Goal: Task Accomplishment & Management: Use online tool/utility

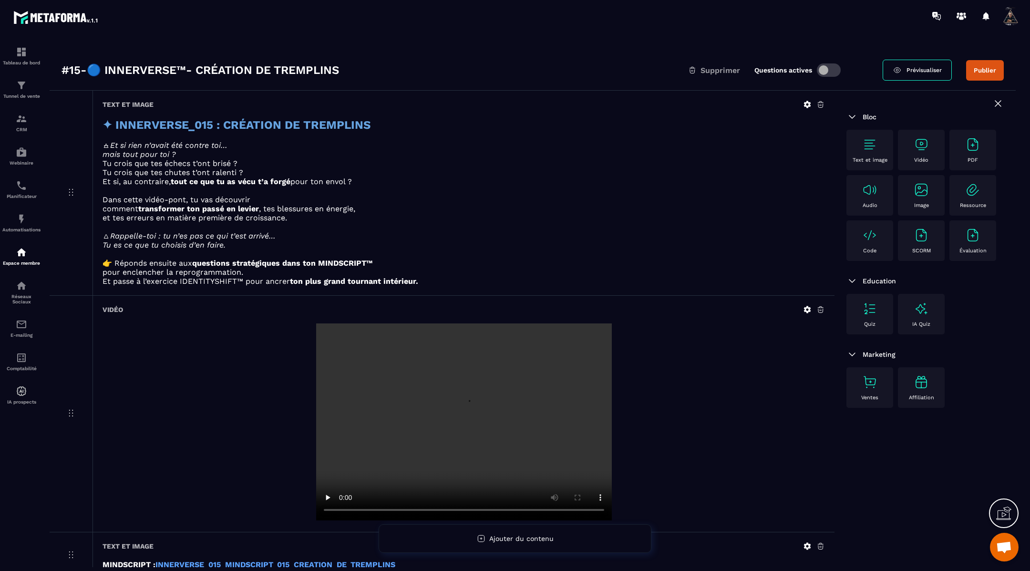
scroll to position [3, 0]
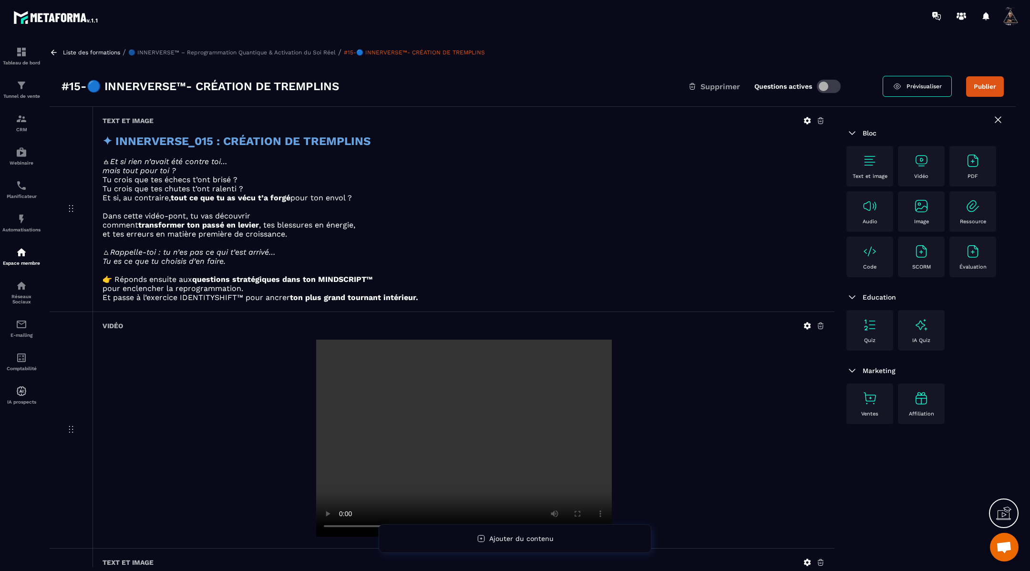
click at [55, 52] on icon at bounding box center [54, 52] width 6 height 5
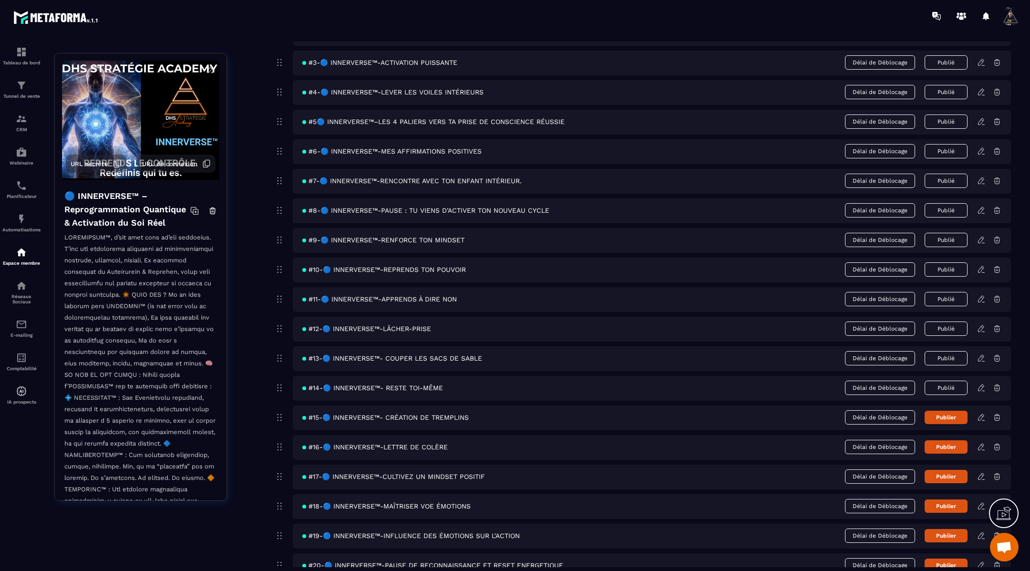
scroll to position [167, 0]
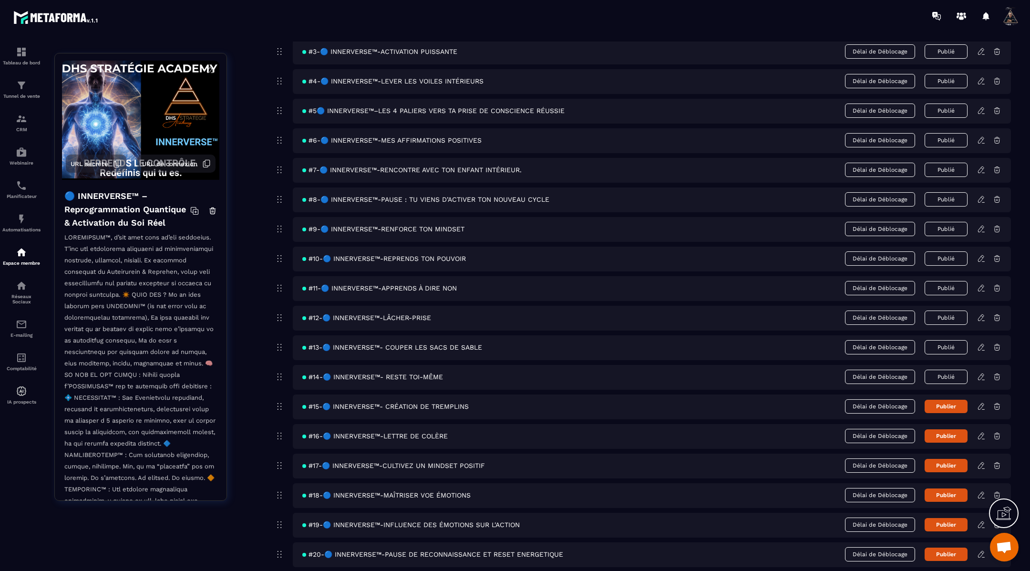
click at [952, 399] on button "Publier" at bounding box center [945, 405] width 43 height 13
click at [981, 432] on icon at bounding box center [981, 435] width 9 height 9
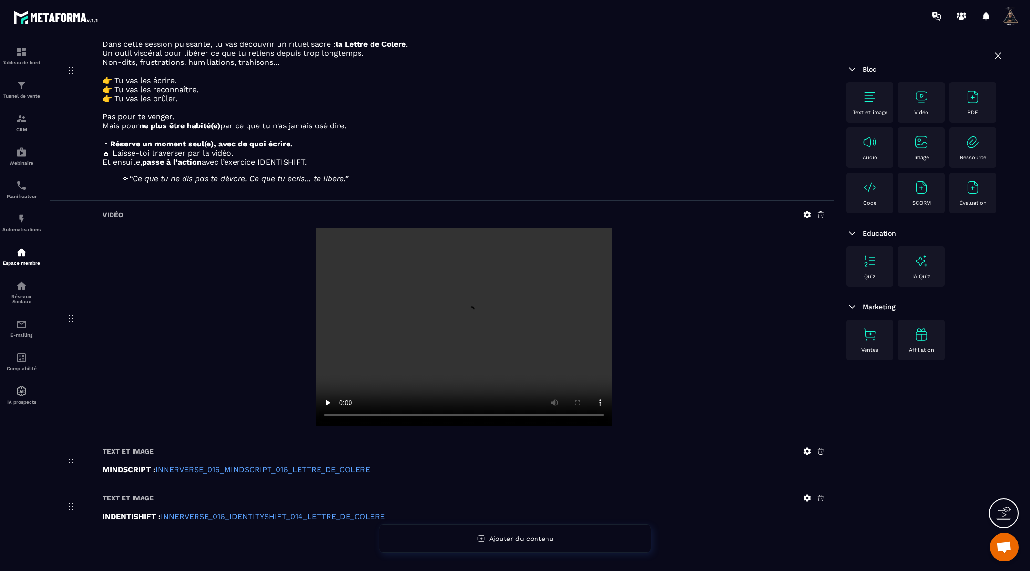
scroll to position [179, 0]
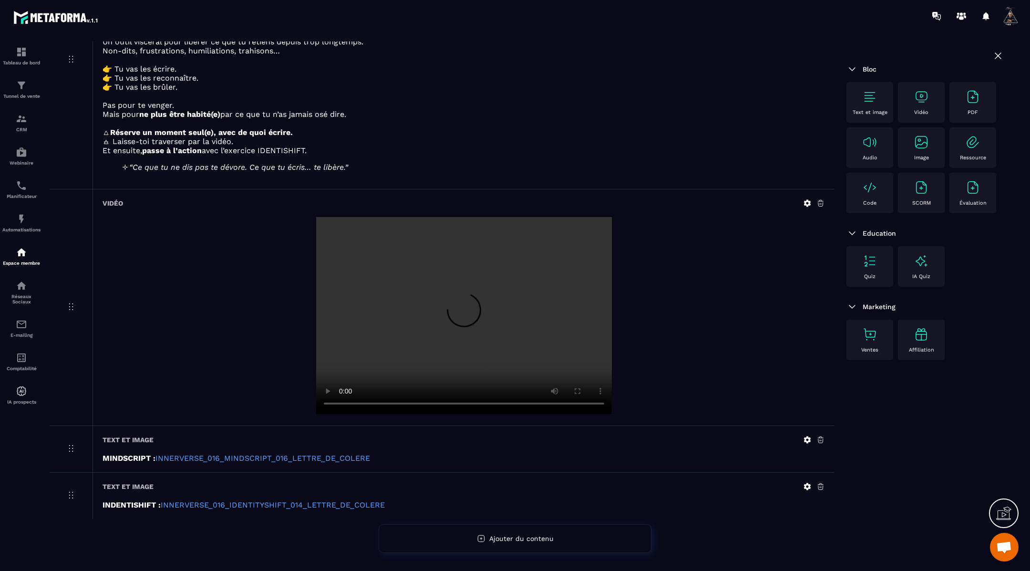
click at [807, 439] on icon at bounding box center [807, 439] width 9 height 9
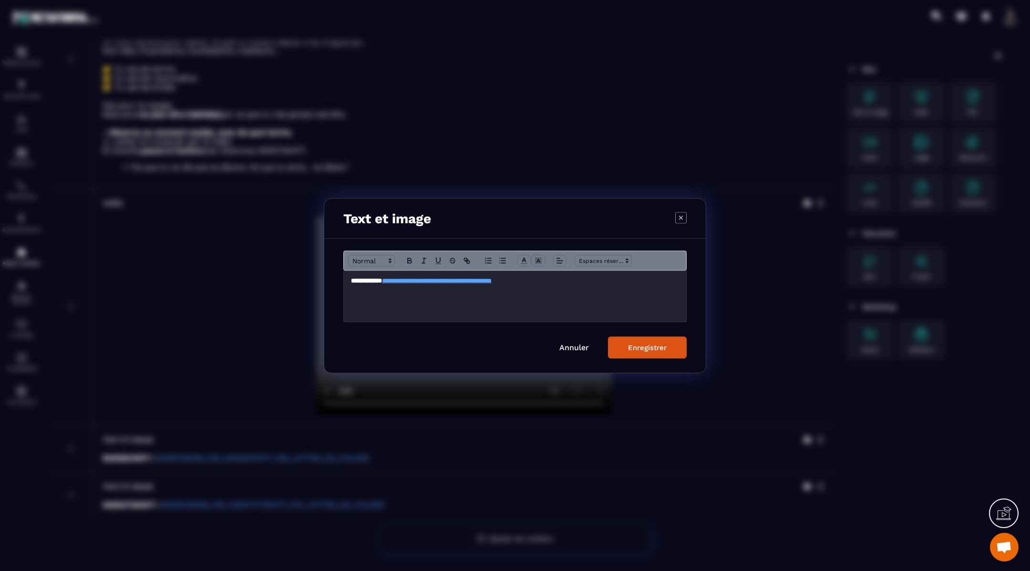
click at [605, 276] on p "**********" at bounding box center [515, 280] width 328 height 9
click at [650, 354] on button "Enregistrer" at bounding box center [647, 347] width 79 height 22
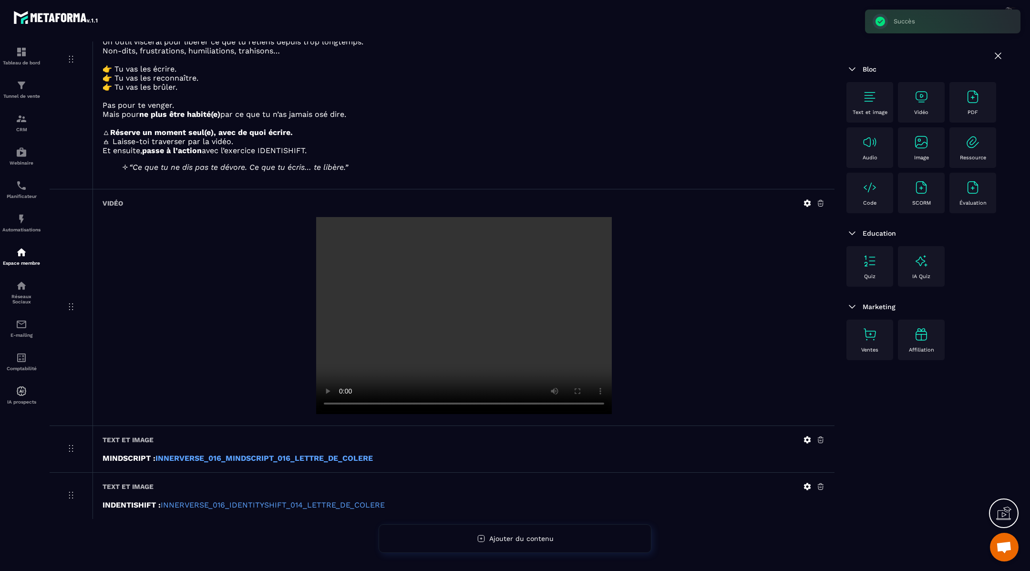
click at [805, 490] on icon at bounding box center [807, 486] width 9 height 9
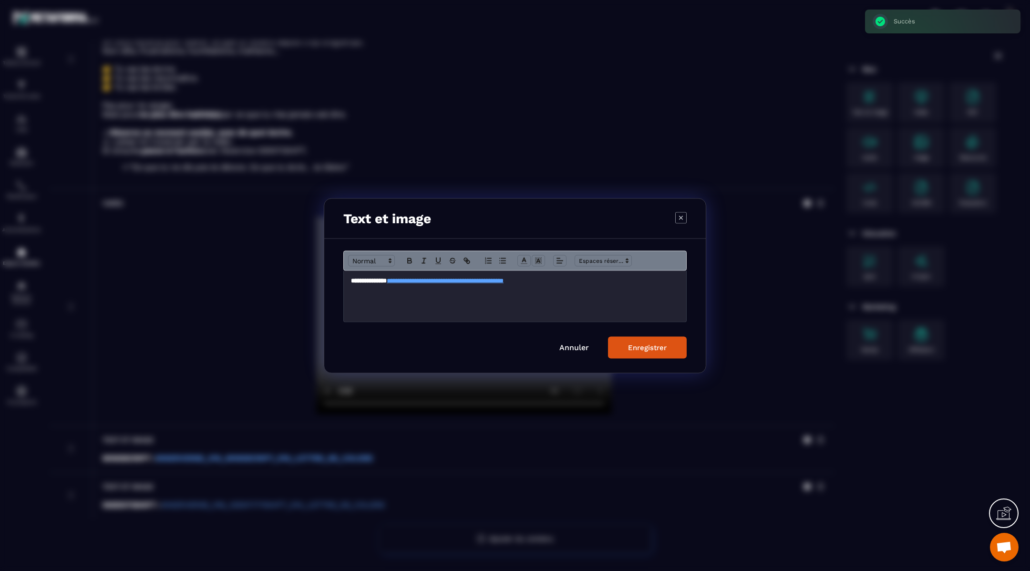
click at [590, 282] on p "**********" at bounding box center [515, 280] width 328 height 9
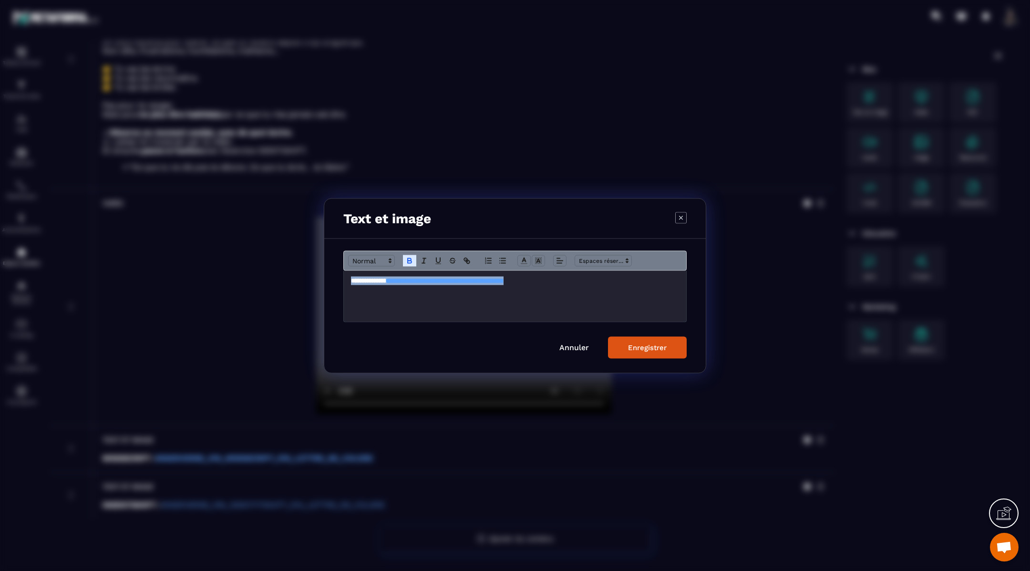
click at [655, 348] on div "Enregistrer" at bounding box center [647, 347] width 39 height 9
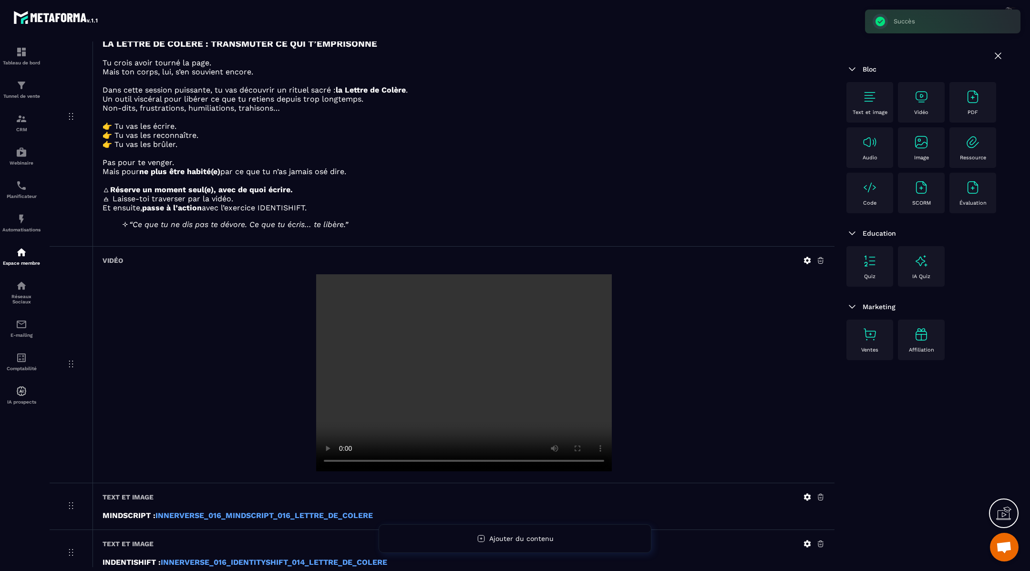
scroll to position [122, 0]
click at [807, 262] on icon at bounding box center [807, 259] width 7 height 7
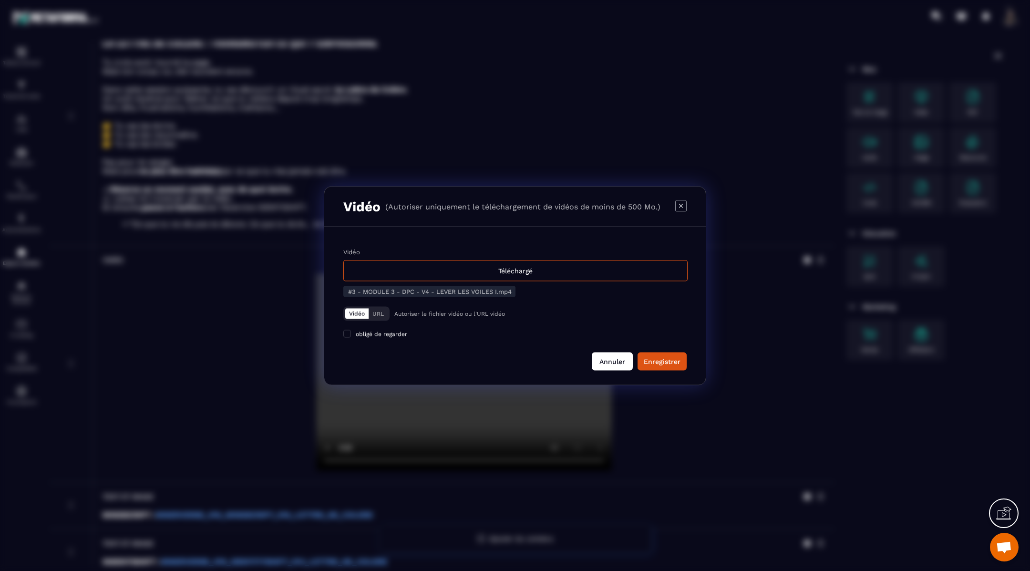
click at [609, 356] on button "Annuler" at bounding box center [612, 361] width 41 height 18
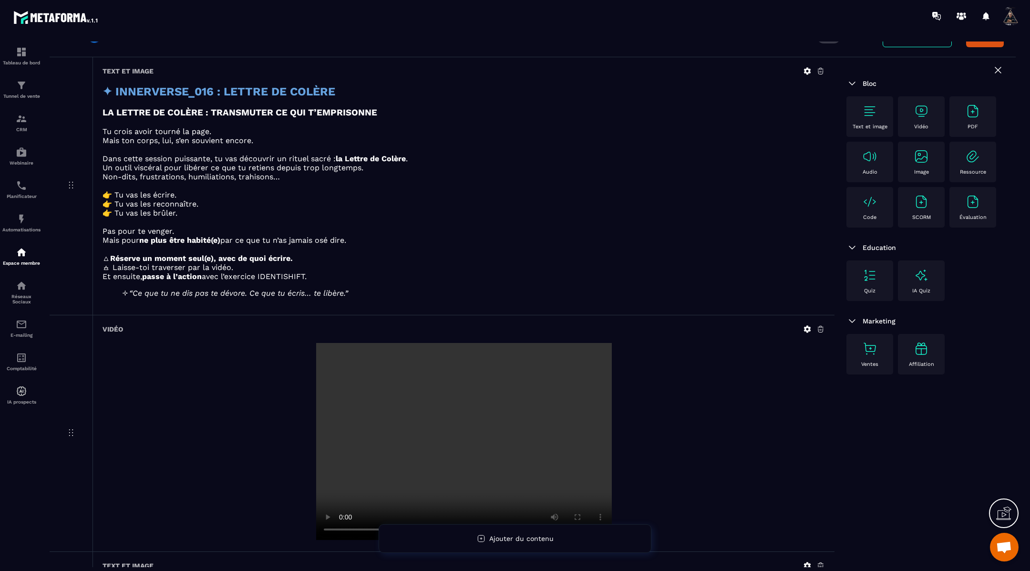
scroll to position [57, 0]
